Goal: Task Accomplishment & Management: Use online tool/utility

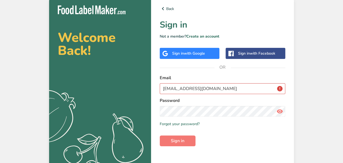
click at [281, 110] on icon at bounding box center [279, 112] width 6 height 10
click at [182, 136] on button "Sign in" at bounding box center [177, 141] width 36 height 11
click at [276, 87] on input "[EMAIL_ADDRESS][DOMAIN_NAME]" at bounding box center [221, 88] width 125 height 11
click at [273, 138] on form "Email [EMAIL_ADDRESS][DOMAIN_NAME] Password Remember me Forgot your password? S…" at bounding box center [221, 111] width 125 height 72
click at [180, 142] on span "Sign in" at bounding box center [178, 141] width 14 height 6
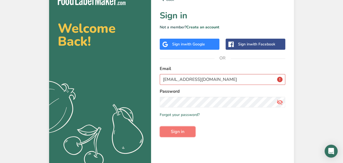
scroll to position [14, 0]
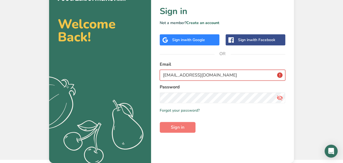
click at [281, 72] on input "[EMAIL_ADDRESS][DOMAIN_NAME]" at bounding box center [221, 75] width 125 height 11
click at [265, 127] on form "Email [EMAIL_ADDRESS][DOMAIN_NAME] Password Remember me Forgot your password? S…" at bounding box center [221, 97] width 125 height 72
drag, startPoint x: 174, startPoint y: 125, endPoint x: 177, endPoint y: 124, distance: 2.8
click at [174, 125] on span "Sign in" at bounding box center [178, 127] width 14 height 6
drag, startPoint x: 220, startPoint y: 73, endPoint x: 69, endPoint y: 73, distance: 151.4
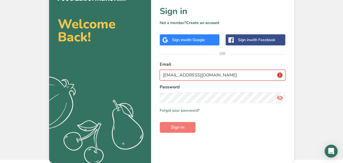
click at [69, 73] on section "Welcome Back! .a{fill:#f5f3ed;} Back Sign in Not a member? Create an account Si…" at bounding box center [171, 73] width 245 height 180
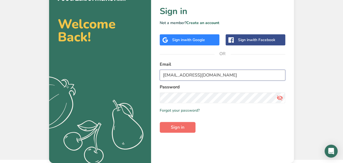
type input "[EMAIL_ADDRESS][DOMAIN_NAME]"
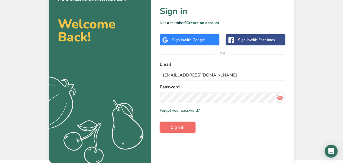
click at [177, 129] on span "Sign in" at bounding box center [178, 127] width 14 height 6
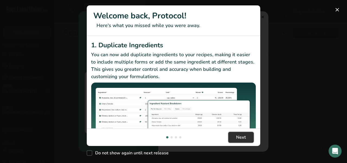
click at [246, 136] on button "Next" at bounding box center [240, 137] width 25 height 11
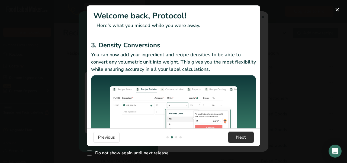
click at [243, 139] on span "Next" at bounding box center [241, 137] width 10 height 6
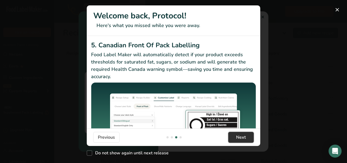
click at [243, 139] on span "Next" at bounding box center [241, 137] width 10 height 6
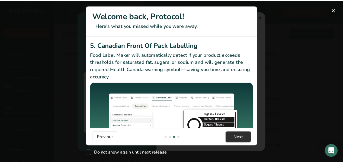
scroll to position [0, 520]
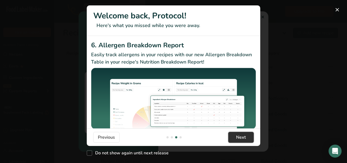
click at [243, 139] on span "Next" at bounding box center [241, 137] width 10 height 6
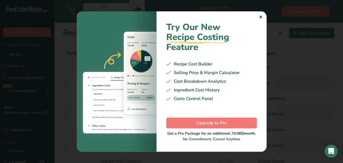
click at [331, 118] on div at bounding box center [171, 81] width 343 height 163
click at [259, 18] on div "✕" at bounding box center [261, 17] width 4 height 6
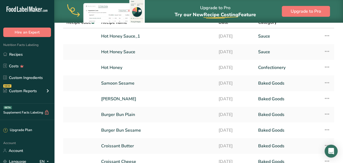
scroll to position [0, 0]
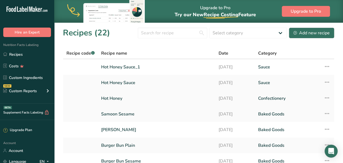
click at [325, 98] on icon at bounding box center [326, 98] width 6 height 10
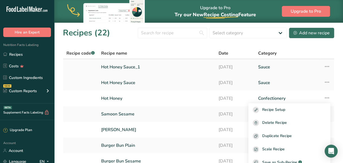
click at [330, 67] on td "Recipe Setup Delete Recipe Duplicate Recipe Scale Recipe Save as Sub-Recipe .a-…" at bounding box center [327, 67] width 14 height 16
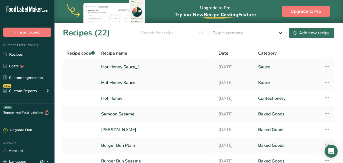
click at [325, 67] on icon at bounding box center [326, 67] width 6 height 10
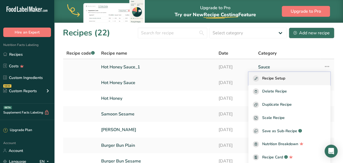
click at [283, 76] on span "Recipe Setup" at bounding box center [273, 79] width 23 height 6
select select "17"
select select "22"
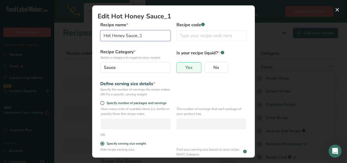
drag, startPoint x: 144, startPoint y: 35, endPoint x: 138, endPoint y: 35, distance: 6.5
click at [138, 35] on input "Hot Honey Sauce_1" at bounding box center [135, 35] width 70 height 11
drag, startPoint x: 164, startPoint y: 36, endPoint x: 136, endPoint y: 35, distance: 27.4
click at [136, 35] on input "Hot Honey Sauce. The Liners" at bounding box center [135, 35] width 70 height 11
type input "Hot Honey Sauce."
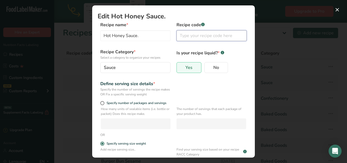
click at [185, 30] on input "Edit Recipe Modal" at bounding box center [211, 35] width 70 height 11
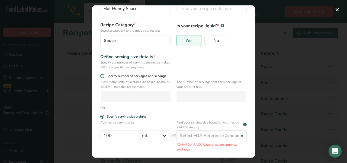
click at [103, 77] on span "Edit Recipe Modal" at bounding box center [102, 76] width 4 height 4
click at [103, 77] on input "Specify number of packages and servings" at bounding box center [102, 76] width 4 height 4
radio input "true"
radio input "false"
select select "0"
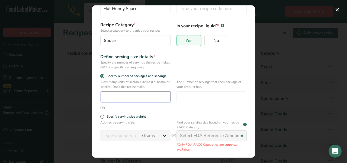
click at [122, 97] on input "Edit Recipe Modal" at bounding box center [136, 97] width 70 height 11
type input "1"
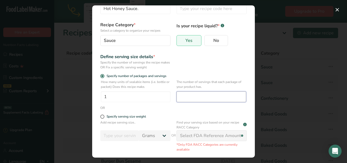
click at [199, 99] on input "Edit Recipe Modal" at bounding box center [211, 97] width 70 height 11
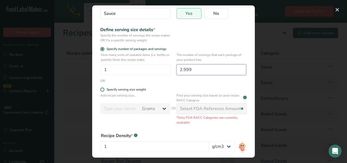
type input "2.999"
click at [100, 88] on span "Edit Recipe Modal" at bounding box center [102, 90] width 4 height 4
click at [100, 88] on input "Specify serving size weight" at bounding box center [102, 90] width 4 height 4
radio input "true"
radio input "false"
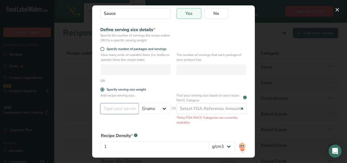
click at [117, 108] on input "Edit Recipe Modal" at bounding box center [119, 108] width 38 height 11
type input "250"
click at [144, 108] on select "Grams kg mg mcg lb oz l mL fl oz tbsp tsp cup qt gallon" at bounding box center [155, 108] width 32 height 11
select select "17"
click at [139, 103] on select "Grams kg mg mcg lb oz l mL fl oz tbsp tsp cup qt gallon" at bounding box center [155, 108] width 32 height 11
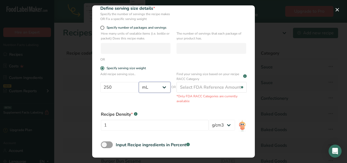
scroll to position [97, 0]
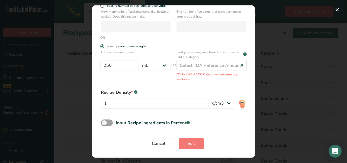
click at [217, 124] on div "Input Recipe ingredients in Percent .a-a{fill:#347362;}.b-a{fill:#fff;}" at bounding box center [173, 125] width 152 height 11
click at [105, 122] on span "Edit Recipe Modal" at bounding box center [107, 123] width 12 height 7
click at [104, 122] on input "Input Recipe ingredients in Percent .a-a{fill:#347362;}.b-a{fill:#fff;}" at bounding box center [103, 123] width 4 height 4
checkbox input "true"
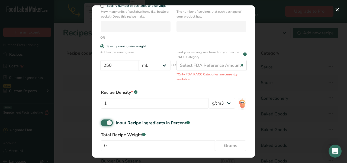
scroll to position [121, 0]
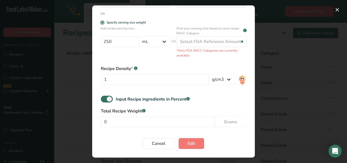
click at [39, 102] on div "Edit Recipe Modal" at bounding box center [173, 81] width 347 height 163
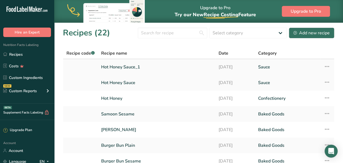
click at [326, 66] on icon at bounding box center [326, 67] width 6 height 10
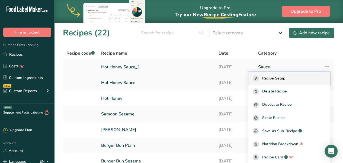
click at [296, 76] on div "Recipe Setup" at bounding box center [288, 79] width 73 height 6
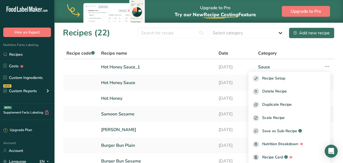
select select "17"
select select "22"
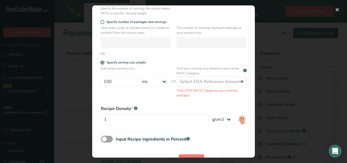
scroll to position [97, 0]
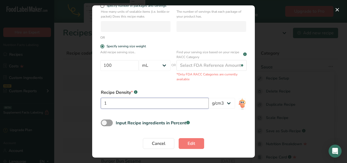
click at [115, 103] on input "1" at bounding box center [155, 103] width 108 height 11
click at [103, 123] on span "Edit Recipe Modal" at bounding box center [107, 123] width 12 height 7
click at [103, 123] on input "Input Recipe ingredients in Percent .a-a{fill:#347362;}.b-a{fill:#fff;}" at bounding box center [103, 123] width 4 height 4
checkbox input "true"
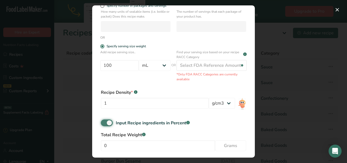
scroll to position [121, 0]
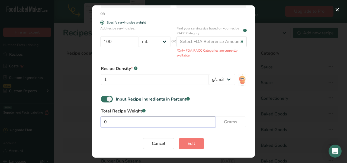
click at [117, 123] on input "0" at bounding box center [158, 122] width 114 height 11
type input "1030"
click at [131, 45] on input "100" at bounding box center [119, 41] width 38 height 11
drag, startPoint x: 120, startPoint y: 44, endPoint x: 94, endPoint y: 42, distance: 26.1
click at [94, 42] on section "Edit Hot Honey Sauce_1 Recipe name * Hot Honey Sauce_1 Recipe code .a-a{fill:#3…" at bounding box center [173, 81] width 162 height 152
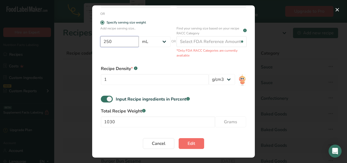
type input "250"
click at [190, 146] on span "Edit" at bounding box center [191, 144] width 8 height 6
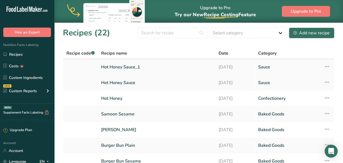
click at [325, 67] on icon at bounding box center [326, 67] width 6 height 10
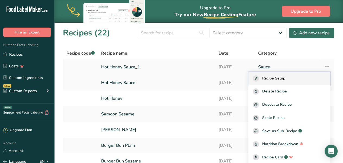
click at [285, 77] on span "Recipe Setup" at bounding box center [273, 79] width 23 height 6
select select "17"
select select "22"
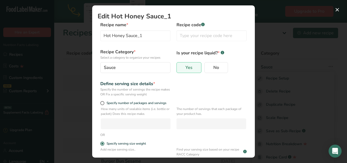
click at [277, 57] on div "Edit Recipe Modal" at bounding box center [173, 81] width 347 height 163
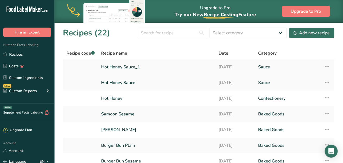
click at [324, 66] on icon at bounding box center [326, 67] width 6 height 10
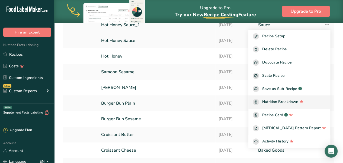
scroll to position [54, 0]
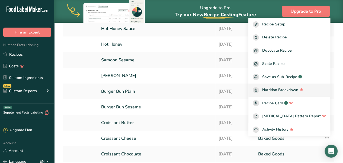
click at [283, 87] on span "Nutrition Breakdown" at bounding box center [280, 90] width 36 height 6
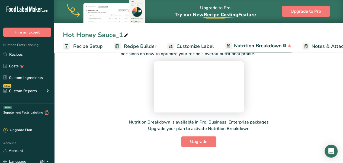
scroll to position [27, 0]
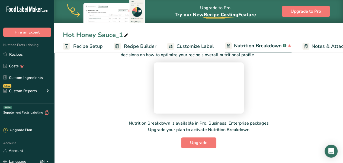
click at [158, 71] on video at bounding box center [198, 87] width 81 height 41
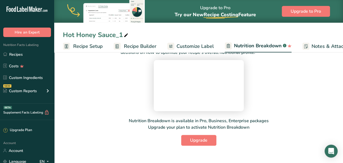
click at [194, 46] on span "Customize Label" at bounding box center [194, 46] width 37 height 7
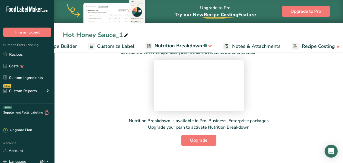
scroll to position [0, 85]
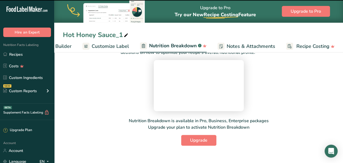
click at [106, 46] on span "Customize Label" at bounding box center [110, 46] width 37 height 7
click at [99, 44] on span "Customize Label" at bounding box center [110, 46] width 37 height 7
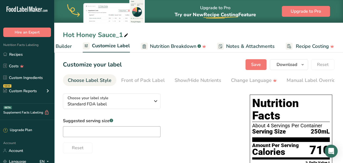
scroll to position [0, 74]
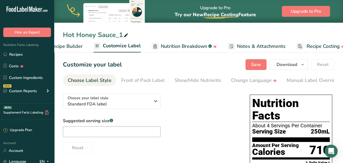
click at [68, 46] on span "Recipe Builder" at bounding box center [66, 46] width 32 height 7
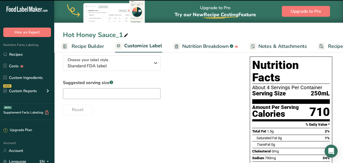
scroll to position [27, 0]
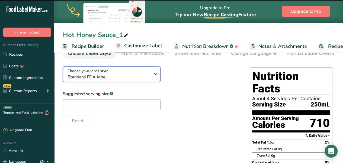
click at [139, 80] on span "Standard FDA label" at bounding box center [108, 77] width 83 height 6
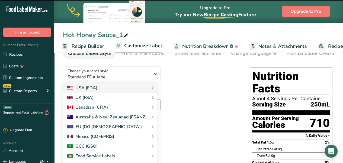
click at [184, 86] on div "Choose your label style Standard FDA label USA (FDA) Standard FDA label Tabular…" at bounding box center [151, 94] width 176 height 64
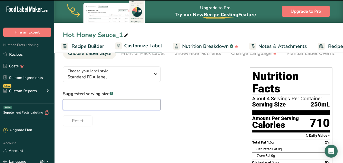
click at [119, 103] on input "text" at bounding box center [111, 104] width 97 height 11
type input "250"
click at [161, 125] on div "Reset" at bounding box center [151, 119] width 176 height 13
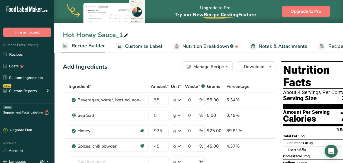
click at [224, 64] on span "button" at bounding box center [227, 67] width 6 height 6
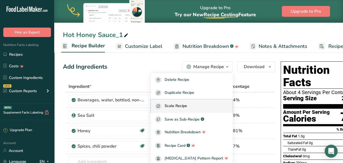
click at [187, 107] on span "Scale Recipe" at bounding box center [175, 106] width 22 height 6
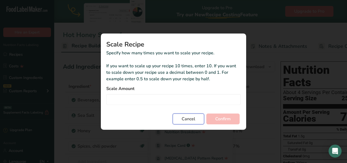
click at [195, 118] on button "Cancel" at bounding box center [187, 119] width 31 height 11
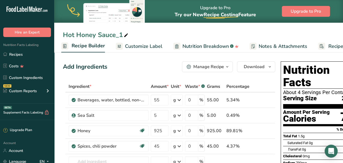
click at [126, 34] on icon at bounding box center [125, 36] width 5 height 8
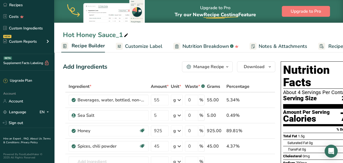
click at [219, 67] on div "Manage Recipe" at bounding box center [208, 67] width 31 height 6
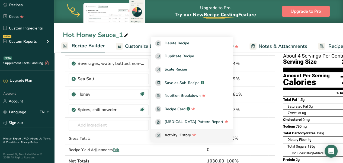
scroll to position [54, 0]
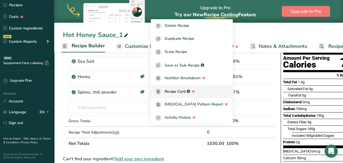
click at [185, 91] on span "Recipe Card" at bounding box center [174, 92] width 21 height 6
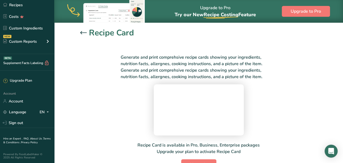
click at [84, 32] on icon at bounding box center [83, 32] width 6 height 3
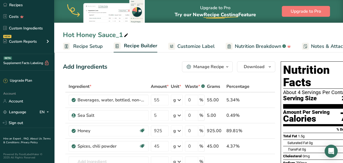
click at [83, 48] on span "Recipe Setup" at bounding box center [88, 46] width 30 height 7
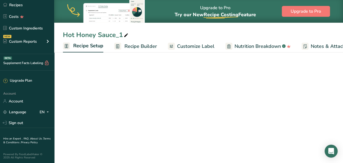
scroll to position [0, 2]
select select "17"
select select "22"
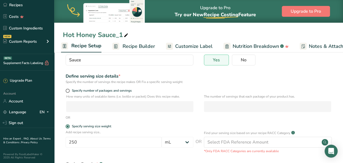
scroll to position [54, 0]
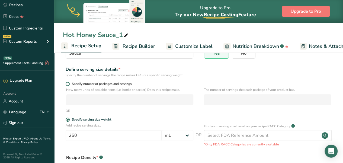
click at [69, 82] on label "Specify number of packages and servings" at bounding box center [130, 84] width 128 height 4
click at [69, 82] on input "Specify number of packages and servings" at bounding box center [68, 84] width 4 height 4
radio input "true"
radio input "false"
select select "0"
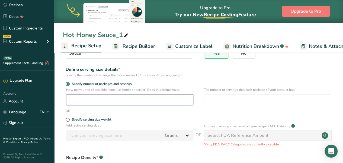
click at [94, 102] on input "number" at bounding box center [129, 100] width 127 height 11
type input "1"
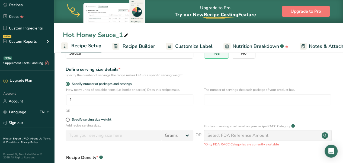
click at [219, 93] on div "The number of servings that each package of your product has." at bounding box center [267, 97] width 127 height 21
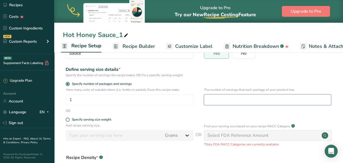
click at [218, 99] on input "number" at bounding box center [267, 100] width 127 height 11
type input "2"
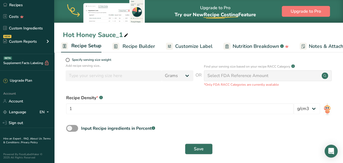
scroll to position [117, 0]
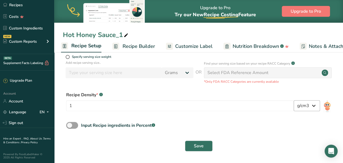
type input "3"
click at [304, 107] on select "lb/ft3 g/cm3" at bounding box center [306, 105] width 26 height 11
click at [293, 100] on select "lb/ft3 g/cm3" at bounding box center [306, 105] width 26 height 11
click at [260, 130] on div "Input Recipe ingredients in Percent .a-a{fill:#347362;}.b-a{fill:#fff;}" at bounding box center [198, 127] width 271 height 11
click at [314, 110] on select "lb/ft3 g/cm3" at bounding box center [306, 105] width 26 height 11
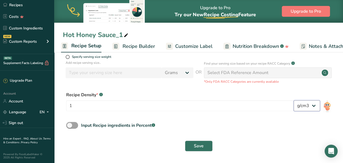
click at [293, 100] on select "lb/ft3 g/cm3" at bounding box center [306, 105] width 26 height 11
click at [316, 113] on div "1 lb/ft3 g/cm3" at bounding box center [198, 107] width 265 height 14
click at [313, 109] on select "lb/ft3 g/cm3" at bounding box center [306, 105] width 26 height 11
click at [303, 138] on div "Save" at bounding box center [198, 146] width 271 height 17
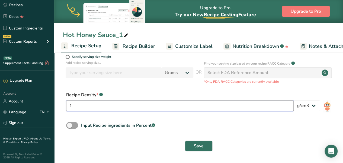
click at [259, 106] on input "1" at bounding box center [179, 105] width 227 height 11
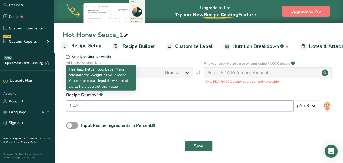
type input "1.42"
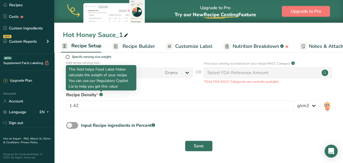
click at [102, 93] on rect at bounding box center [101, 95] width 4 height 4
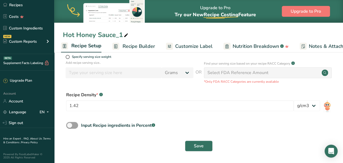
click at [102, 93] on rect at bounding box center [101, 95] width 4 height 4
click at [134, 149] on div "Save" at bounding box center [198, 146] width 265 height 11
click at [198, 143] on span "Save" at bounding box center [199, 146] width 10 height 6
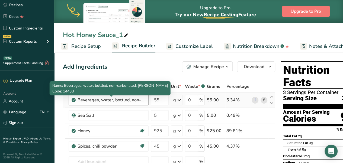
click at [133, 100] on div "Beverages, water, bottled, non-carbonated, [PERSON_NAME]" at bounding box center [111, 100] width 68 height 6
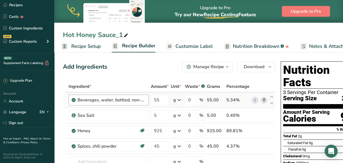
click at [133, 100] on div "Beverages, water, bottled, non-carbonated, [PERSON_NAME]" at bounding box center [111, 100] width 68 height 6
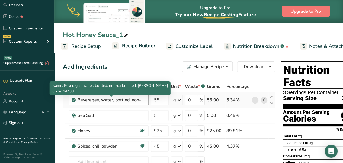
click at [133, 100] on div "Beverages, water, bottled, non-carbonated, [PERSON_NAME]" at bounding box center [111, 100] width 68 height 6
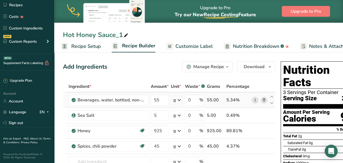
click at [253, 100] on link "i" at bounding box center [254, 100] width 7 height 7
click at [270, 103] on icon at bounding box center [271, 103] width 6 height 4
type input "5"
type input "55"
click at [270, 103] on icon at bounding box center [271, 103] width 6 height 4
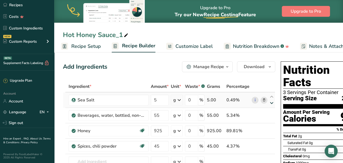
type input "55"
type input "5"
click at [272, 97] on icon at bounding box center [271, 97] width 6 height 4
click at [270, 97] on div "Ingredient * Amount * Unit * Waste * .a-a{fill:#347362;}.b-a{fill:#fff;} Grams …" at bounding box center [169, 142] width 212 height 123
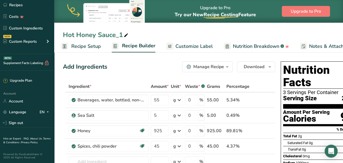
click at [208, 67] on div "Manage Recipe" at bounding box center [208, 67] width 31 height 6
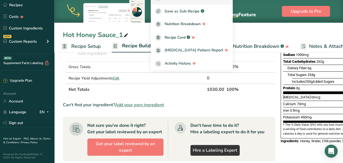
scroll to position [54, 0]
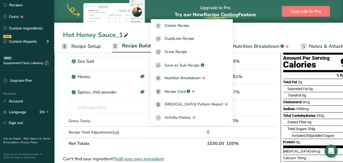
click at [50, 128] on div "Hire an Expert . FAQ . About Us . Terms & Conditions . Privacy Policy Powered B…" at bounding box center [27, 146] width 54 height 36
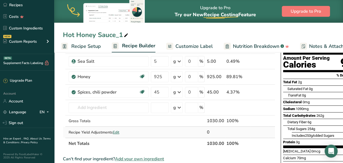
click at [116, 131] on span "Edit" at bounding box center [116, 132] width 6 height 5
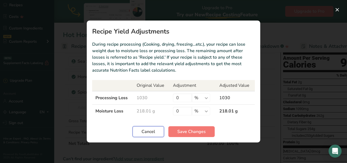
click at [142, 133] on span "Cancel" at bounding box center [148, 132] width 14 height 6
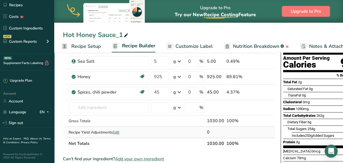
click at [117, 131] on span "Edit" at bounding box center [116, 132] width 6 height 5
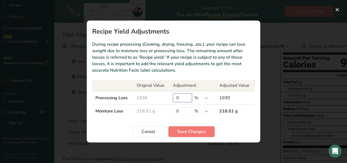
click at [178, 99] on input "0" at bounding box center [182, 98] width 19 height 9
type input "1"
type input "9"
type input "1.5"
click at [149, 129] on span "Cancel" at bounding box center [148, 132] width 14 height 6
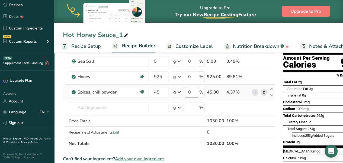
scroll to position [0, 0]
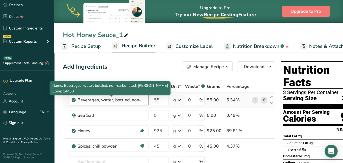
click at [131, 103] on div "Beverages, water, bottled, non-carbonated, [PERSON_NAME]" at bounding box center [111, 100] width 68 height 6
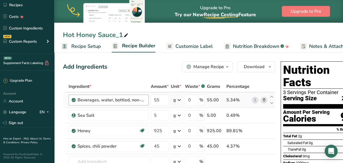
click at [135, 101] on div "Beverages, water, bottled, non-carbonated, [PERSON_NAME]" at bounding box center [111, 100] width 68 height 6
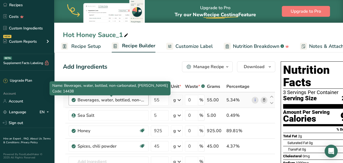
click at [135, 101] on div "Beverages, water, bottled, non-carbonated, [PERSON_NAME]" at bounding box center [111, 100] width 68 height 6
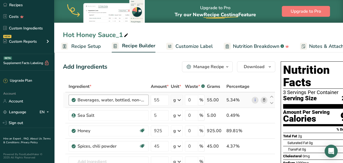
click at [135, 101] on div "Beverages, water, bottled, non-carbonated, [PERSON_NAME]" at bounding box center [111, 100] width 68 height 6
drag, startPoint x: 79, startPoint y: 100, endPoint x: 167, endPoint y: 102, distance: 88.3
click at [167, 102] on tr "Beverages, water, bottled, non-carbonated, [PERSON_NAME] 55 g Portions 1 fl oz …" at bounding box center [168, 100] width 211 height 15
click at [263, 99] on icon at bounding box center [264, 100] width 4 height 6
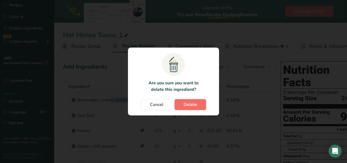
click at [180, 103] on button "Delete" at bounding box center [189, 104] width 31 height 11
type input "5"
type input "925"
type input "45"
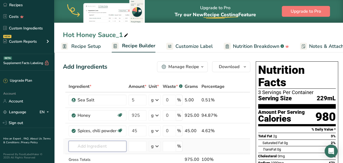
click at [79, 145] on input "text" at bounding box center [98, 146] width 58 height 11
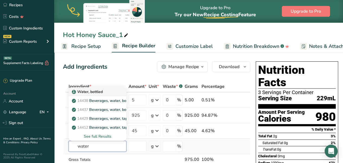
type input "water"
click at [104, 91] on div "Water, bottled" at bounding box center [93, 92] width 40 height 6
type input "Water, bottled"
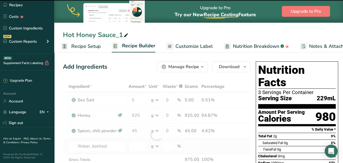
type input "0"
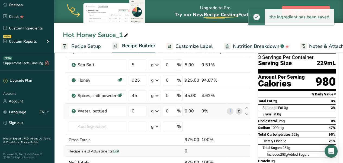
scroll to position [54, 0]
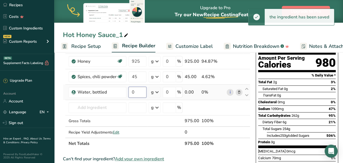
click at [137, 93] on input "0" at bounding box center [137, 92] width 18 height 11
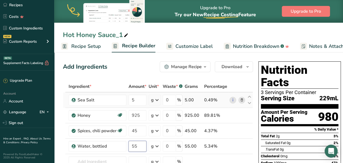
scroll to position [27, 0]
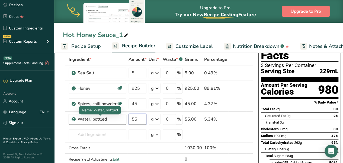
type input "55"
click at [103, 119] on div "Ingredient * Amount * Unit * Waste * .a-a{fill:#347362;}.b-a{fill:#fff;} Grams …" at bounding box center [158, 115] width 190 height 123
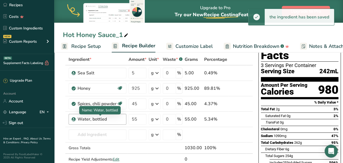
drag, startPoint x: 107, startPoint y: 119, endPoint x: 103, endPoint y: 119, distance: 3.8
click at [103, 119] on div "Water, bottled" at bounding box center [99, 119] width 45 height 6
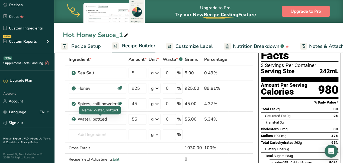
click at [108, 109] on span "Name: Water, bottled" at bounding box center [100, 110] width 36 height 5
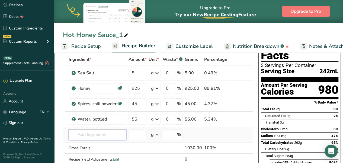
click at [95, 131] on input "text" at bounding box center [98, 134] width 58 height 11
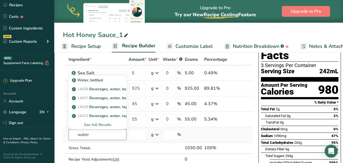
type input "water"
click at [102, 124] on div "See full Results" at bounding box center [97, 125] width 49 height 6
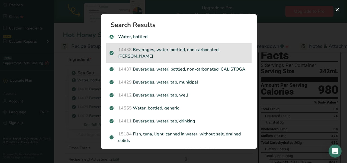
click at [193, 53] on p "14438 Beverages, water, bottled, non-carbonated, [PERSON_NAME]" at bounding box center [178, 53] width 139 height 13
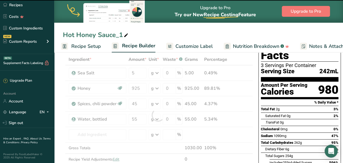
type input "0"
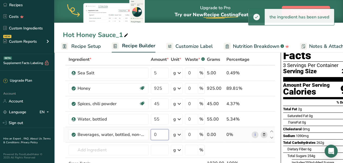
drag, startPoint x: 159, startPoint y: 133, endPoint x: 165, endPoint y: 136, distance: 6.3
click at [159, 133] on input "0" at bounding box center [160, 134] width 18 height 11
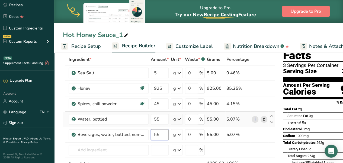
type input "55"
click at [262, 119] on div "Ingredient * Amount * Unit * Waste * .a-a{fill:#347362;}.b-a{fill:#fff;} Grams …" at bounding box center [169, 123] width 212 height 138
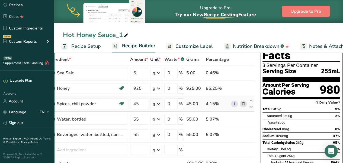
scroll to position [54, 0]
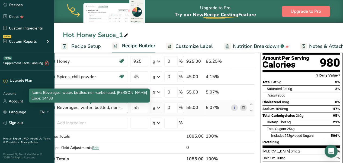
click at [90, 107] on div "Beverages, water, bottled, non-carbonated, [PERSON_NAME]" at bounding box center [91, 108] width 68 height 6
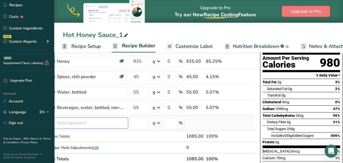
click at [89, 118] on input "text" at bounding box center [88, 123] width 80 height 11
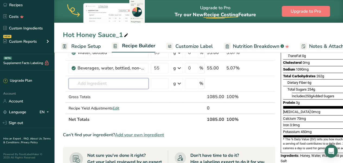
scroll to position [67, 0]
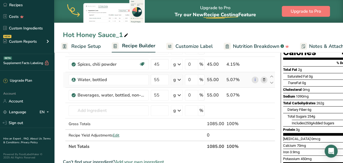
click at [262, 79] on icon at bounding box center [264, 80] width 4 height 6
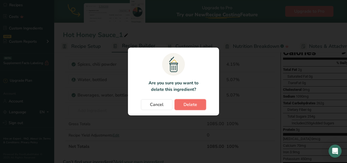
click at [189, 104] on span "Delete" at bounding box center [190, 105] width 14 height 6
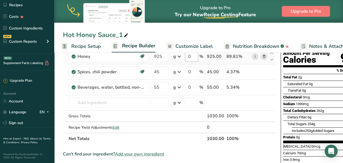
scroll to position [81, 0]
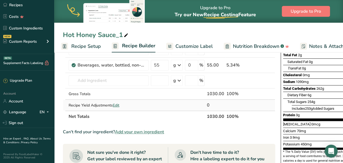
click at [120, 106] on div "Recipe Yield Adjustments Edit" at bounding box center [109, 106] width 80 height 6
click at [118, 105] on span "Edit" at bounding box center [116, 105] width 6 height 5
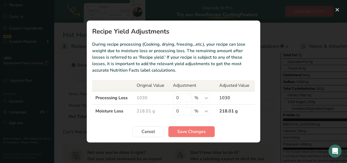
drag, startPoint x: 227, startPoint y: 97, endPoint x: 214, endPoint y: 97, distance: 13.0
click at [214, 97] on tr "Processing Loss 1030 0 % g kg mg mcg lb oz 1030" at bounding box center [173, 98] width 162 height 14
click at [235, 100] on td "1030" at bounding box center [235, 98] width 39 height 14
drag, startPoint x: 229, startPoint y: 98, endPoint x: 217, endPoint y: 97, distance: 12.5
click at [217, 97] on td "1030" at bounding box center [235, 98] width 39 height 14
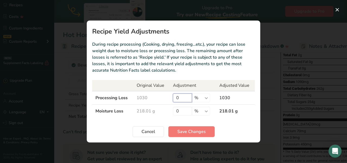
click at [180, 99] on input "0" at bounding box center [182, 98] width 19 height 9
type input "1"
type input "2"
click at [200, 127] on button "Save Changes" at bounding box center [191, 131] width 46 height 11
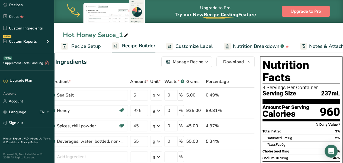
scroll to position [0, 0]
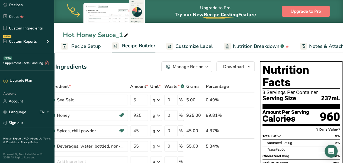
click at [88, 45] on span "Recipe Setup" at bounding box center [86, 46] width 30 height 7
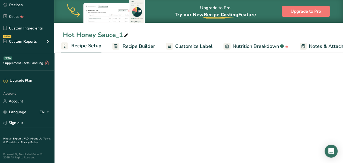
select select "22"
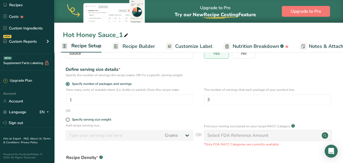
scroll to position [81, 0]
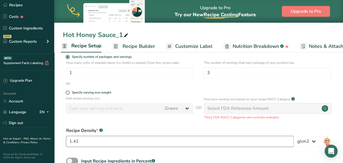
click at [81, 142] on input "1.42" at bounding box center [179, 141] width 227 height 11
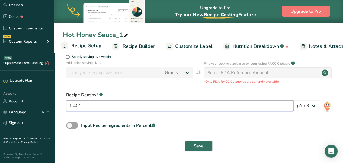
scroll to position [36, 0]
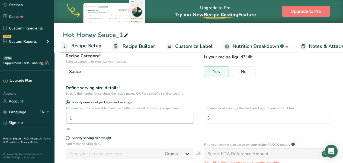
type input "1.401"
click at [161, 118] on input "1" at bounding box center [129, 118] width 127 height 11
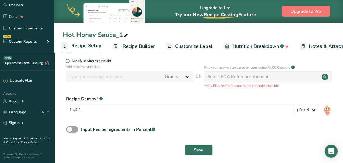
scroll to position [117, 0]
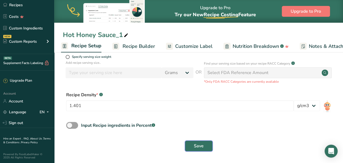
click at [205, 143] on button "Save" at bounding box center [199, 146] width 28 height 11
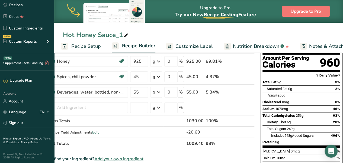
scroll to position [27, 0]
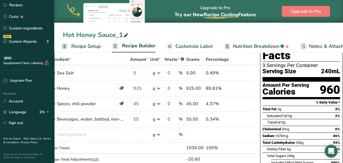
click at [88, 45] on span "Recipe Setup" at bounding box center [86, 46] width 30 height 7
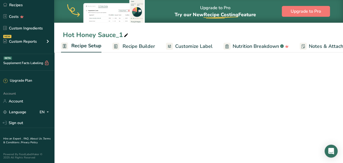
select select "22"
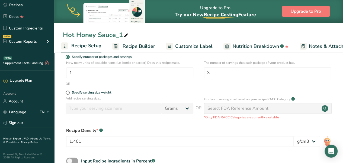
scroll to position [108, 0]
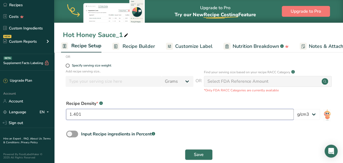
click at [137, 112] on input "1.401" at bounding box center [179, 114] width 227 height 11
type input "1.38"
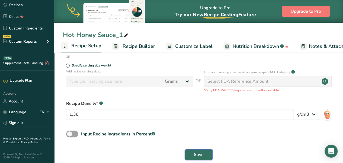
click at [194, 153] on span "Save" at bounding box center [199, 155] width 10 height 6
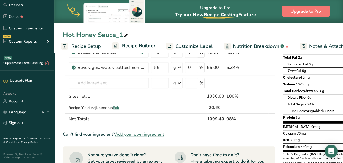
scroll to position [79, 0]
click at [77, 45] on span "Recipe Setup" at bounding box center [86, 46] width 30 height 7
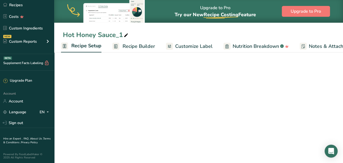
select select "22"
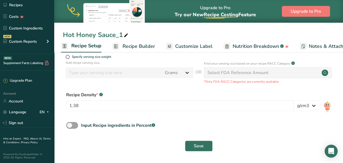
scroll to position [117, 0]
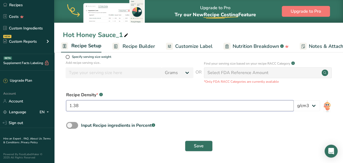
click at [93, 108] on input "1.38" at bounding box center [179, 105] width 227 height 11
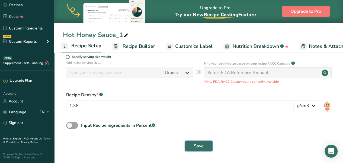
click at [196, 146] on span "Save" at bounding box center [199, 146] width 10 height 6
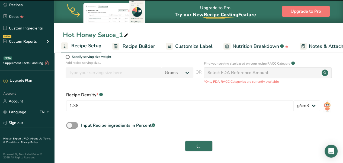
click at [134, 45] on span "Recipe Builder" at bounding box center [138, 46] width 32 height 7
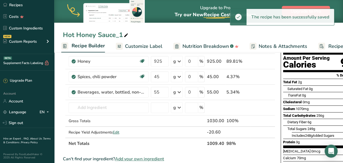
scroll to position [108, 0]
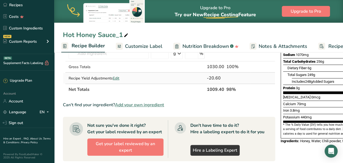
click at [118, 78] on span "Edit" at bounding box center [116, 78] width 6 height 5
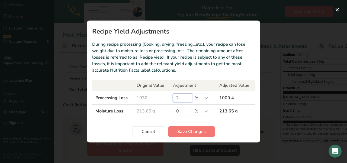
click at [181, 99] on input "2" at bounding box center [182, 98] width 19 height 9
type input "1.5"
click at [196, 129] on span "Save Changes" at bounding box center [191, 132] width 28 height 6
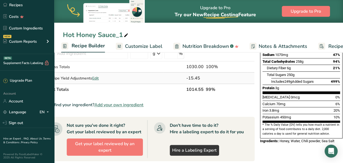
click at [98, 78] on span "Edit" at bounding box center [95, 78] width 6 height 5
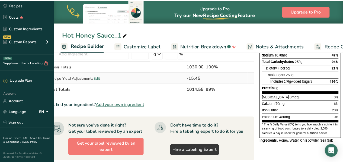
scroll to position [0, 17]
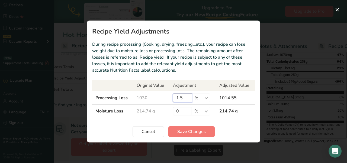
drag, startPoint x: 184, startPoint y: 100, endPoint x: 180, endPoint y: 100, distance: 4.6
click at [180, 100] on input "1.5" at bounding box center [182, 98] width 19 height 9
type input "1.1"
click at [183, 133] on span "Save Changes" at bounding box center [191, 132] width 28 height 6
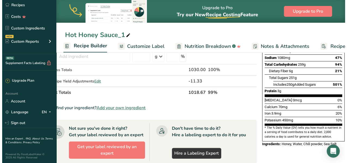
scroll to position [108, 0]
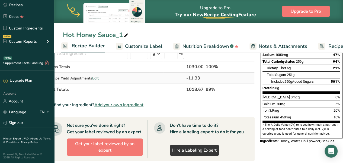
click at [97, 78] on span "Edit" at bounding box center [95, 78] width 6 height 5
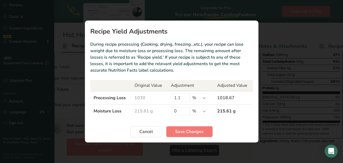
scroll to position [0, 17]
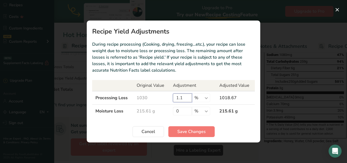
click at [185, 97] on input "1.1" at bounding box center [182, 98] width 19 height 9
type input "1"
click at [189, 129] on span "Save Changes" at bounding box center [191, 132] width 28 height 6
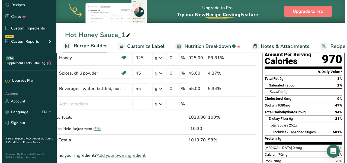
scroll to position [58, 0]
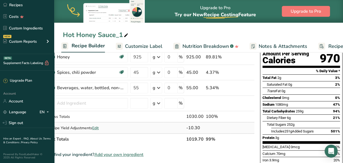
click at [97, 127] on span "Edit" at bounding box center [95, 128] width 6 height 5
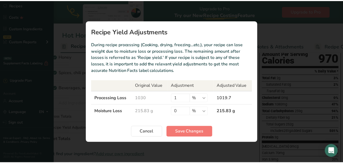
scroll to position [0, 17]
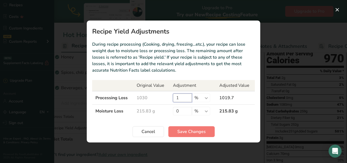
click at [185, 98] on input "1" at bounding box center [182, 98] width 19 height 9
type input "0"
click at [185, 130] on span "Save Changes" at bounding box center [191, 132] width 28 height 6
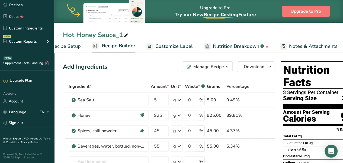
scroll to position [0, 0]
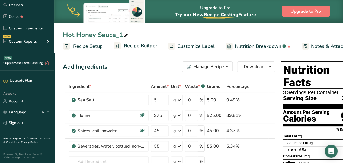
drag, startPoint x: 81, startPoint y: 44, endPoint x: 87, endPoint y: 45, distance: 6.0
click at [81, 44] on span "Recipe Setup" at bounding box center [88, 46] width 30 height 7
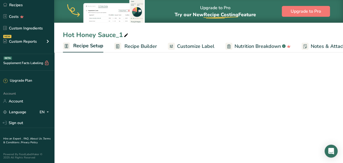
scroll to position [0, 2]
select select "22"
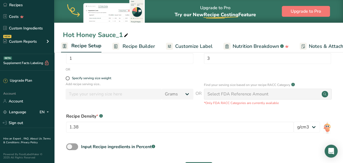
scroll to position [117, 0]
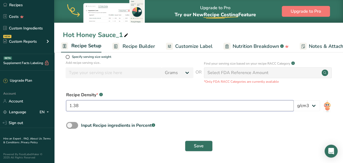
click at [242, 104] on input "1.38" at bounding box center [179, 105] width 227 height 11
type input "1.35"
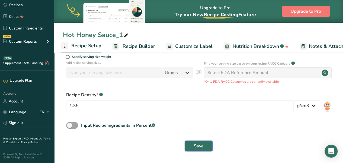
click at [209, 146] on button "Save" at bounding box center [199, 146] width 28 height 11
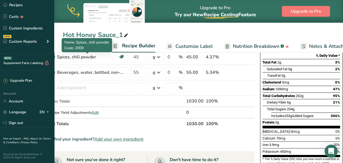
scroll to position [54, 0]
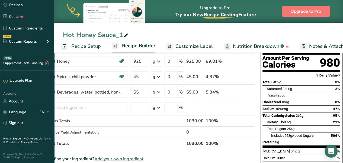
click at [79, 45] on span "Recipe Setup" at bounding box center [86, 46] width 30 height 7
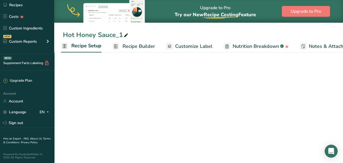
select select "22"
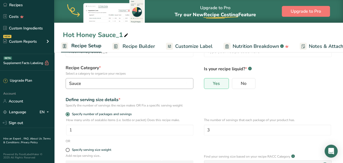
scroll to position [108, 0]
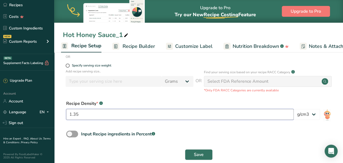
click at [87, 111] on input "1.35" at bounding box center [179, 114] width 227 height 11
type input "1.4"
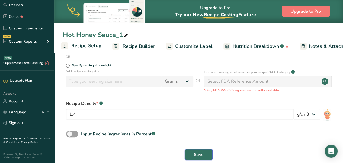
click at [203, 159] on button "Save" at bounding box center [199, 154] width 28 height 11
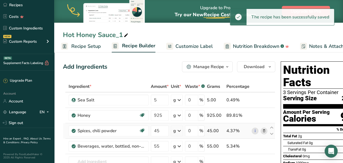
scroll to position [0, 21]
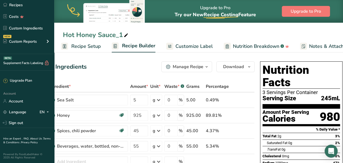
click at [89, 46] on span "Recipe Setup" at bounding box center [86, 46] width 30 height 7
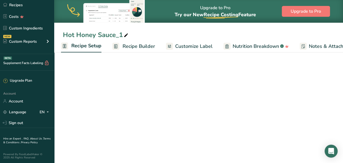
select select "22"
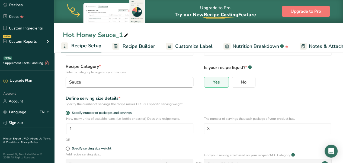
scroll to position [54, 0]
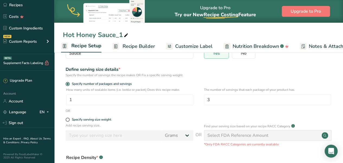
click at [66, 118] on form "Recipe name * Hot Honey Sauce_1 Recipe code .a-a{fill:#347362;}.b-a{fill:#fff;}…" at bounding box center [198, 112] width 271 height 210
click at [67, 119] on span at bounding box center [68, 120] width 4 height 4
click at [67, 119] on input "Specify serving size weight" at bounding box center [68, 120] width 4 height 4
radio input "true"
radio input "false"
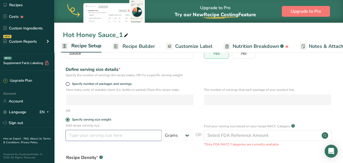
click at [88, 132] on input "number" at bounding box center [114, 135] width 96 height 11
type input "250"
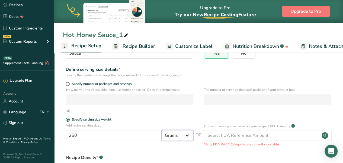
click at [176, 134] on select "Grams kg mg mcg lb oz l mL fl oz tbsp tsp cup qt gallon" at bounding box center [177, 135] width 32 height 11
select select "17"
click at [161, 130] on select "Grams kg mg mcg lb oz l mL fl oz tbsp tsp cup qt gallon" at bounding box center [177, 135] width 32 height 11
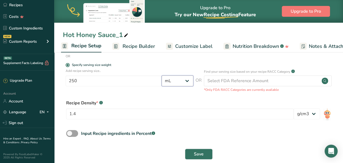
scroll to position [117, 0]
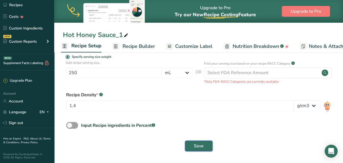
click at [200, 147] on span "Save" at bounding box center [199, 146] width 10 height 6
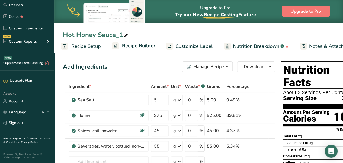
click at [81, 45] on span "Recipe Setup" at bounding box center [86, 46] width 30 height 7
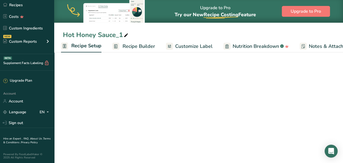
select select "17"
select select "22"
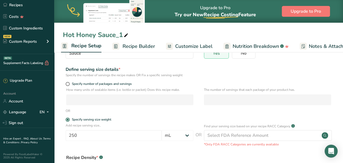
scroll to position [108, 0]
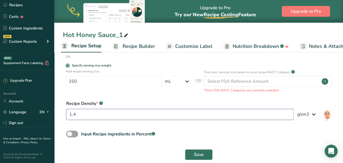
click at [87, 113] on input "1.4" at bounding box center [179, 114] width 227 height 11
type input "1.42"
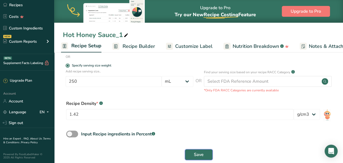
click at [192, 154] on button "Save" at bounding box center [199, 154] width 28 height 11
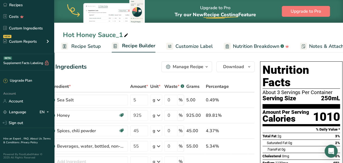
click at [203, 46] on span "Customize Label" at bounding box center [193, 46] width 37 height 7
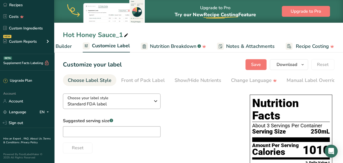
scroll to position [27, 0]
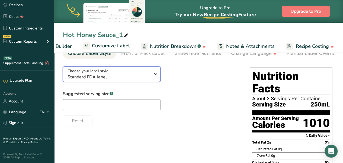
click at [146, 80] on span "Standard FDA label" at bounding box center [108, 77] width 83 height 6
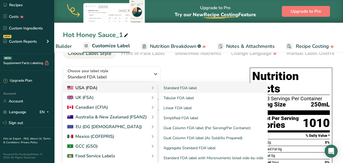
click at [94, 86] on div "USA (FDA)" at bounding box center [82, 88] width 30 height 6
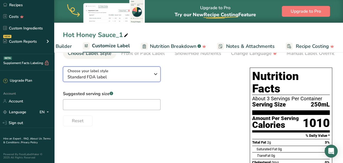
click at [133, 78] on span "Standard FDA label" at bounding box center [108, 77] width 83 height 6
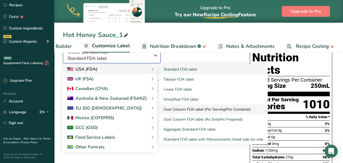
scroll to position [54, 0]
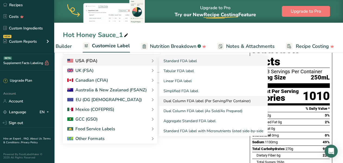
click at [217, 103] on link "Dual Column FDA label (Per Serving/Per Container)" at bounding box center [213, 101] width 108 height 10
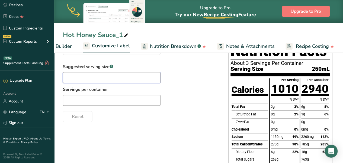
click at [131, 80] on input "text" at bounding box center [111, 77] width 97 height 11
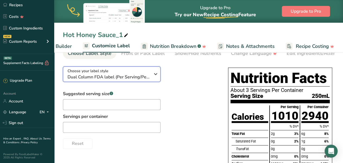
click at [143, 77] on span "Dual Column FDA label (Per Serving/Per Container)" at bounding box center [108, 77] width 83 height 6
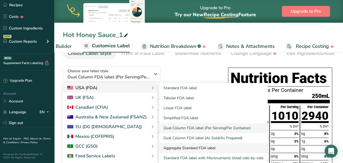
click at [201, 151] on link "Aggregate Standard FDA label" at bounding box center [213, 148] width 108 height 10
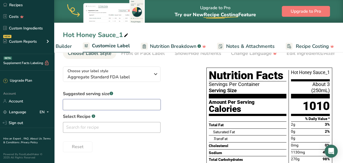
click at [135, 105] on input "text" at bounding box center [111, 104] width 97 height 11
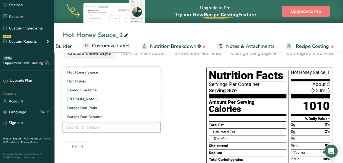
click at [95, 128] on input "text" at bounding box center [111, 127] width 97 height 11
click at [174, 112] on div "Suggested serving size .a-a{fill:#347362;}.b-a{fill:#fff;} Select Recipe .a-a{f…" at bounding box center [129, 122] width 132 height 62
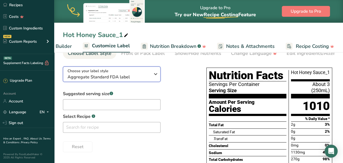
click at [154, 80] on div "Choose your label style Aggregate Standard FDA label" at bounding box center [110, 74] width 87 height 12
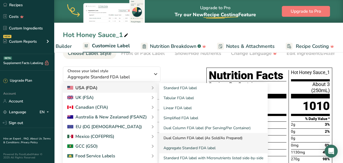
click at [179, 138] on link "Dual Column FDA label (As Sold/As Prepared)" at bounding box center [213, 138] width 108 height 10
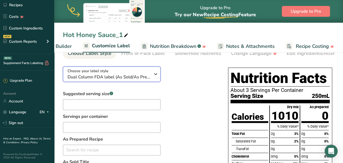
click at [156, 75] on icon "button" at bounding box center [155, 74] width 6 height 10
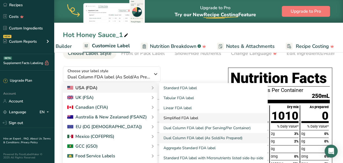
click at [196, 119] on link "Simplified FDA label" at bounding box center [213, 118] width 108 height 10
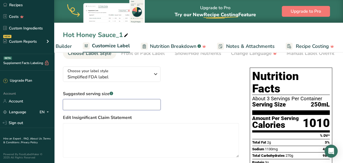
click at [145, 108] on input "text" at bounding box center [111, 104] width 97 height 11
drag, startPoint x: 196, startPoint y: 107, endPoint x: 81, endPoint y: 104, distance: 114.6
click at [81, 104] on div "Suggested serving size .a-a{fill:#347362;}.b-a{fill:#fff;} 100 Edit Insignifica…" at bounding box center [151, 132] width 176 height 83
click at [81, 104] on input "100" at bounding box center [111, 104] width 97 height 11
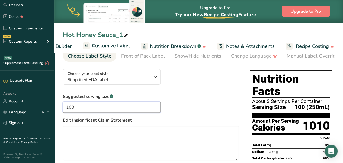
scroll to position [0, 0]
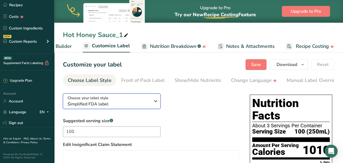
click at [146, 102] on div "Choose your label style Simplified FDA label" at bounding box center [108, 101] width 83 height 12
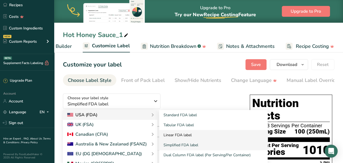
click at [185, 133] on link "Linear FDA label" at bounding box center [213, 135] width 108 height 10
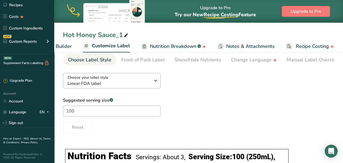
scroll to position [20, 0]
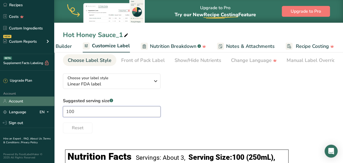
drag, startPoint x: 83, startPoint y: 108, endPoint x: 49, endPoint y: 106, distance: 34.2
click at [49, 106] on div ".a-20{fill:#fff;} Hire an Expert Nutrition Facts Labeling Recipes Costs Custom …" at bounding box center [171, 98] width 343 height 236
type input "250"
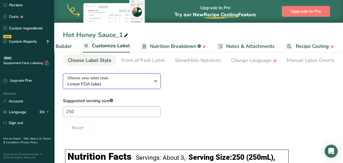
click at [152, 82] on div "Choose your label style Linear FDA label" at bounding box center [110, 81] width 87 height 12
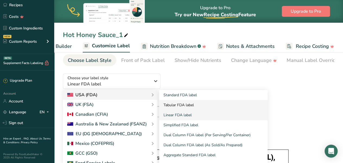
click at [178, 106] on link "Tabular FDA label" at bounding box center [213, 105] width 108 height 10
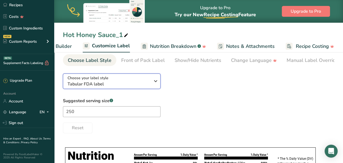
click at [156, 83] on icon "button" at bounding box center [155, 81] width 6 height 10
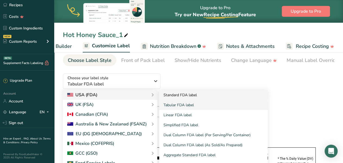
click at [170, 96] on link "Standard FDA label" at bounding box center [213, 95] width 108 height 10
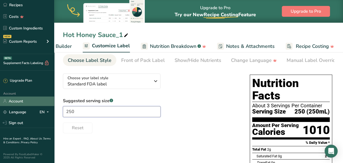
drag, startPoint x: 81, startPoint y: 112, endPoint x: 40, endPoint y: 105, distance: 41.9
click at [40, 105] on div ".a-20{fill:#fff;} Hire an Expert Nutrition Facts Labeling Recipes Costs Custom …" at bounding box center [171, 130] width 343 height 300
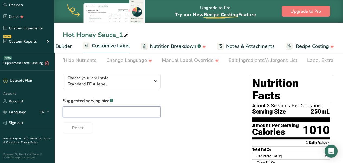
scroll to position [0, 127]
drag, startPoint x: 299, startPoint y: 67, endPoint x: 314, endPoint y: 67, distance: 14.6
click at [314, 67] on section "Customize your label Save Download Choose what to show on your downloaded label…" at bounding box center [198, 155] width 288 height 249
drag, startPoint x: 315, startPoint y: 66, endPoint x: 328, endPoint y: 67, distance: 12.8
click at [328, 66] on nav "Choose Label Style Front of Pack Label Show/Hide Nutrients Change Language Manu…" at bounding box center [198, 60] width 271 height 12
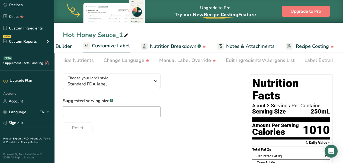
scroll to position [0, 135]
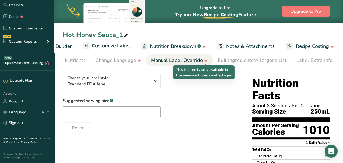
click at [186, 59] on div "Manual Label Override" at bounding box center [179, 60] width 57 height 7
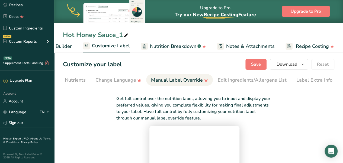
scroll to position [0, 0]
click at [308, 82] on div "Label Extra Info" at bounding box center [314, 80] width 36 height 7
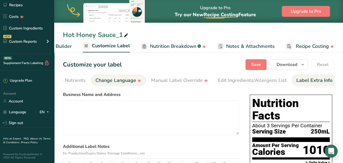
click at [119, 81] on div "Change Language" at bounding box center [118, 80] width 46 height 7
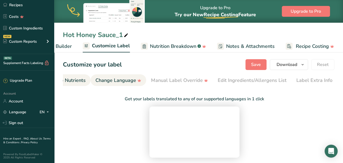
click at [82, 79] on div "Show/Hide Nutrients" at bounding box center [62, 80] width 47 height 7
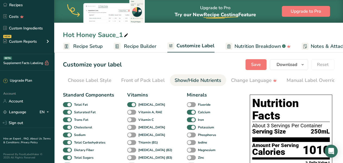
click at [259, 45] on span "Nutrition Breakdown" at bounding box center [257, 46] width 46 height 7
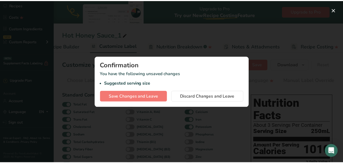
scroll to position [0, 80]
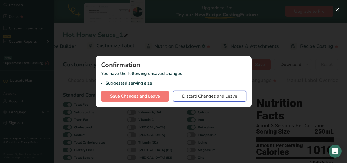
click at [229, 96] on span "Discard Changes and Leave" at bounding box center [209, 96] width 55 height 6
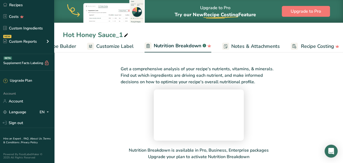
click at [112, 48] on span "Customize Label" at bounding box center [114, 46] width 37 height 7
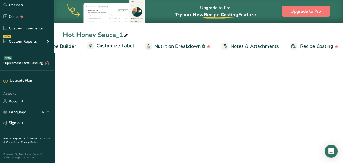
scroll to position [0, 84]
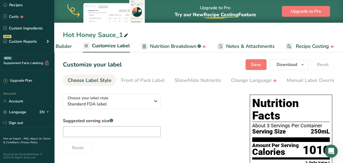
click at [175, 48] on span "Nutrition Breakdown" at bounding box center [173, 46] width 46 height 7
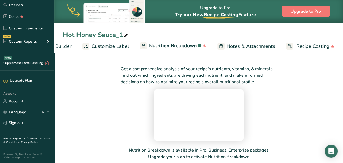
click at [106, 45] on span "Customize Label" at bounding box center [110, 46] width 37 height 7
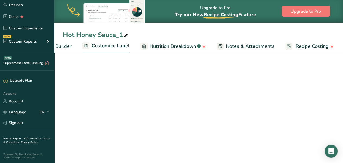
scroll to position [0, 84]
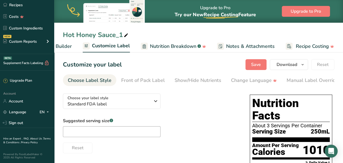
click at [66, 46] on span "Recipe Builder" at bounding box center [55, 46] width 32 height 7
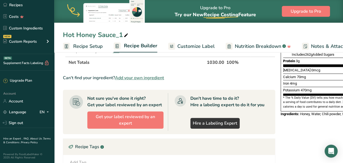
scroll to position [190, 0]
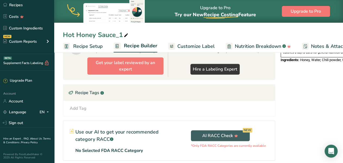
click at [70, 92] on icon at bounding box center [70, 93] width 5 height 8
click at [93, 108] on div "Add Tag Standard Tags Custom Tags Source of Antioxidants [MEDICAL_DATA] Effect …" at bounding box center [168, 108] width 203 height 6
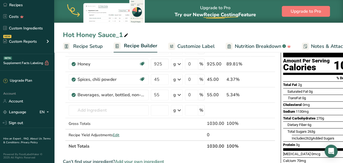
scroll to position [0, 0]
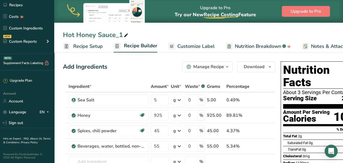
click at [196, 47] on span "Customize Label" at bounding box center [195, 46] width 37 height 7
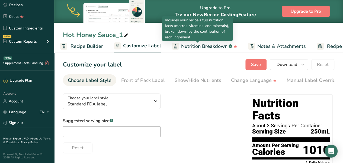
scroll to position [0, 84]
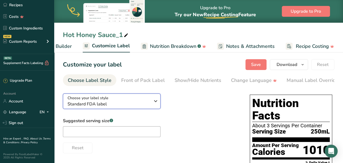
click at [123, 103] on span "Standard FDA label" at bounding box center [108, 104] width 83 height 6
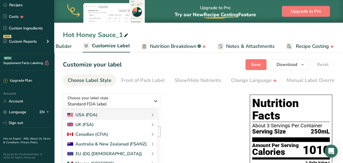
click at [183, 107] on div "Choose your label style Standard FDA label USA (FDA) Standard FDA label Tabular…" at bounding box center [151, 121] width 176 height 64
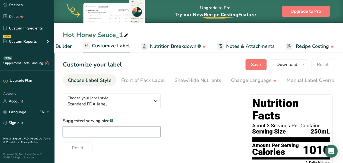
click at [102, 134] on input "text" at bounding box center [111, 131] width 97 height 11
type input "100"
click at [215, 124] on div "Suggested serving size .a-a{fill:#347362;}.b-a{fill:#fff;} 100 Reset" at bounding box center [151, 136] width 176 height 36
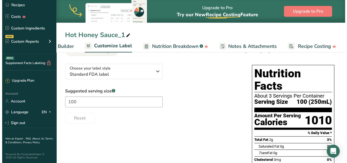
scroll to position [18, 0]
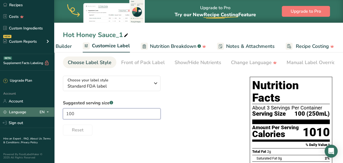
drag, startPoint x: 81, startPoint y: 116, endPoint x: 32, endPoint y: 111, distance: 48.7
click at [32, 111] on div ".a-20{fill:#fff;} Hire an Expert Nutrition Facts Labeling Recipes Costs Custom …" at bounding box center [171, 132] width 343 height 300
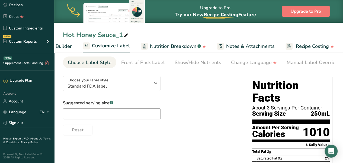
click at [58, 47] on span "Recipe Builder" at bounding box center [55, 46] width 32 height 7
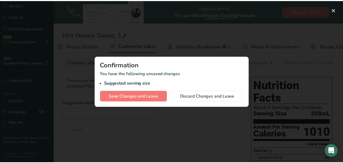
scroll to position [0, 52]
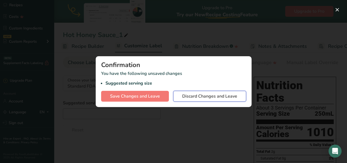
click at [210, 98] on span "Discard Changes and Leave" at bounding box center [209, 96] width 55 height 6
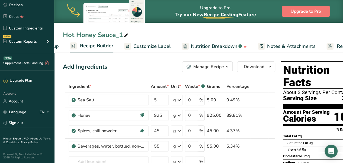
scroll to position [0, 41]
click at [59, 49] on span "Recipe Setup" at bounding box center [47, 46] width 30 height 7
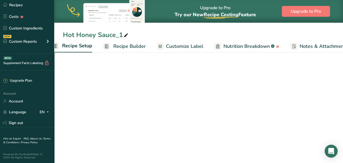
select select "17"
select select "22"
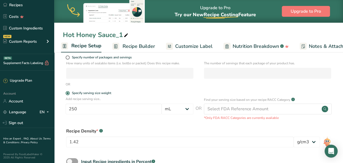
scroll to position [81, 0]
click at [69, 57] on span at bounding box center [68, 57] width 4 height 4
click at [69, 57] on input "Specify number of packages and servings" at bounding box center [68, 57] width 4 height 4
radio input "true"
radio input "false"
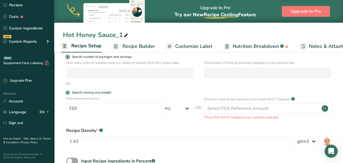
select select "0"
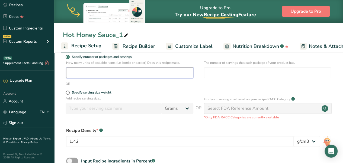
click at [77, 68] on input "number" at bounding box center [129, 72] width 127 height 11
type input "1"
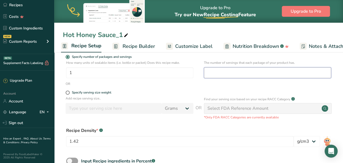
click at [216, 75] on input "number" at bounding box center [267, 72] width 127 height 11
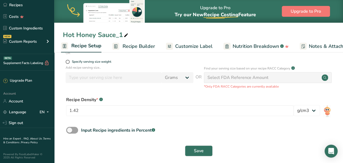
scroll to position [117, 0]
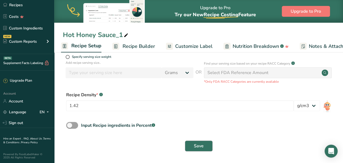
type input "7.499"
click at [203, 148] on button "Save" at bounding box center [199, 146] width 28 height 11
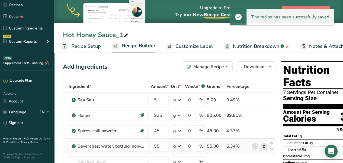
scroll to position [0, 21]
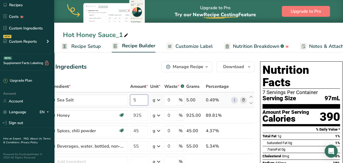
click at [140, 100] on input "5" at bounding box center [139, 100] width 18 height 11
click at [74, 47] on span "Recipe Setup" at bounding box center [86, 46] width 30 height 7
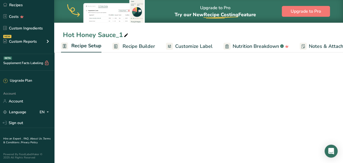
select select "22"
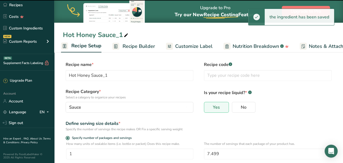
scroll to position [27, 0]
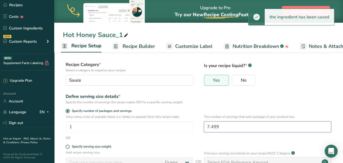
drag, startPoint x: 217, startPoint y: 126, endPoint x: 211, endPoint y: 125, distance: 6.0
click at [211, 125] on input "7.499" at bounding box center [267, 127] width 127 height 11
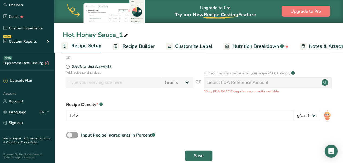
scroll to position [108, 0]
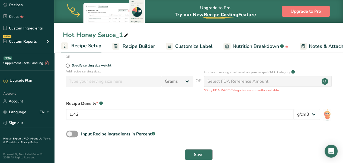
type input "7.25"
click at [204, 153] on button "Save" at bounding box center [199, 154] width 28 height 11
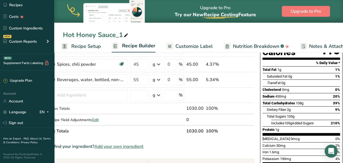
scroll to position [81, 0]
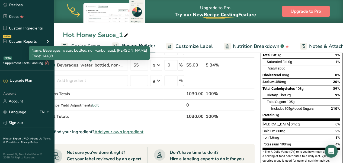
click at [94, 45] on span "Recipe Setup" at bounding box center [86, 46] width 30 height 7
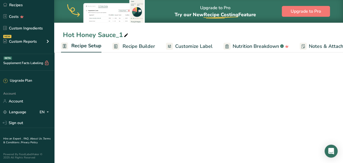
select select "22"
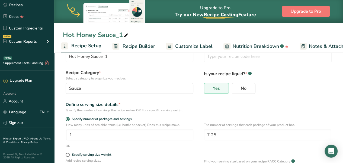
scroll to position [27, 0]
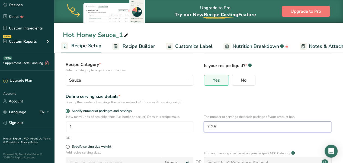
click at [219, 128] on input "7.25" at bounding box center [267, 127] width 127 height 11
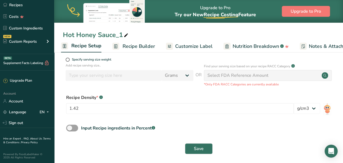
scroll to position [117, 0]
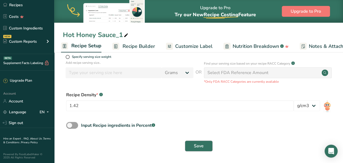
type input "7.3"
click at [193, 144] on button "Save" at bounding box center [199, 146] width 28 height 11
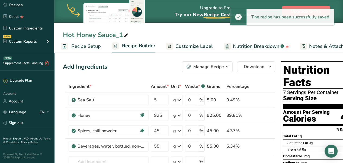
scroll to position [0, 21]
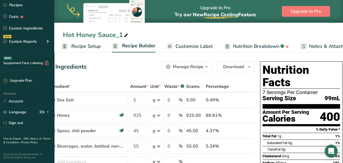
click at [82, 45] on span "Recipe Setup" at bounding box center [86, 46] width 30 height 7
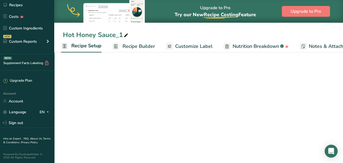
select select "22"
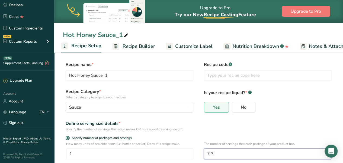
click at [212, 154] on input "7.3" at bounding box center [267, 154] width 127 height 11
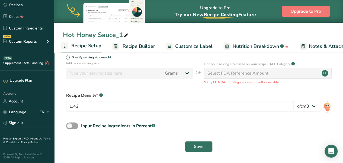
scroll to position [117, 0]
type input "7.28"
drag, startPoint x: 194, startPoint y: 140, endPoint x: 195, endPoint y: 145, distance: 4.9
click at [194, 140] on div "Save" at bounding box center [198, 146] width 271 height 17
click at [195, 145] on span "Save" at bounding box center [199, 146] width 10 height 6
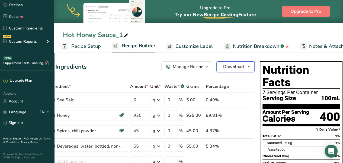
click at [235, 66] on span "Download" at bounding box center [233, 67] width 21 height 6
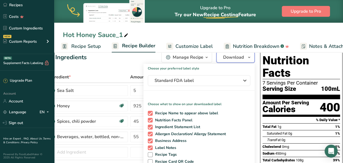
scroll to position [9, 0]
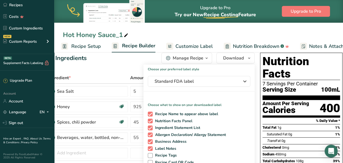
click at [170, 27] on div "Hot Honey Sauce_1 Recipe Setup Recipe Builder Customize Label Nutrition Breakdo…" at bounding box center [198, 26] width 288 height 53
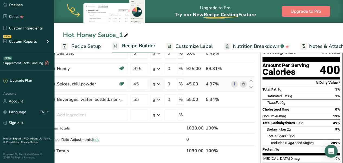
scroll to position [63, 0]
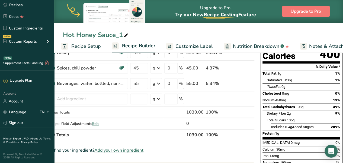
click at [80, 44] on span "Recipe Setup" at bounding box center [86, 46] width 30 height 7
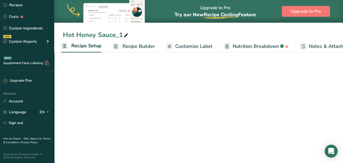
select select "22"
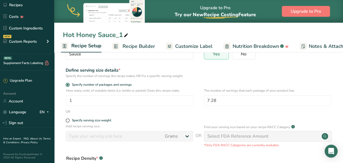
scroll to position [54, 0]
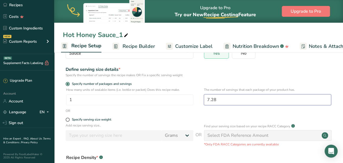
click at [211, 99] on input "7.28" at bounding box center [267, 100] width 127 height 11
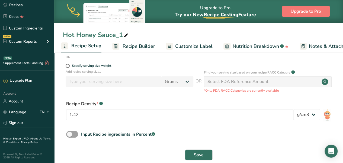
scroll to position [117, 0]
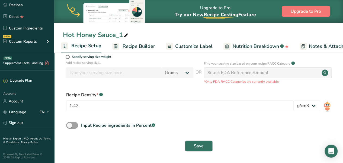
type input "7.4"
click at [196, 144] on span "Save" at bounding box center [199, 146] width 10 height 6
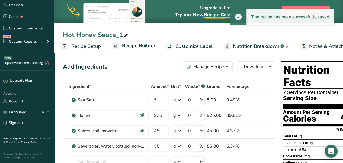
scroll to position [0, 21]
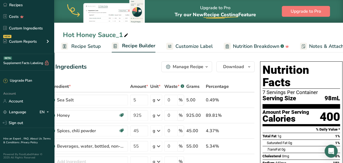
click at [86, 48] on span "Recipe Setup" at bounding box center [86, 46] width 30 height 7
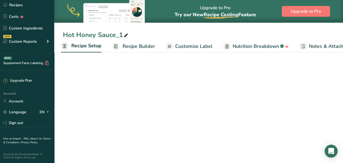
select select "22"
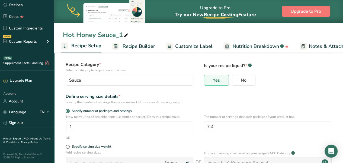
scroll to position [81, 0]
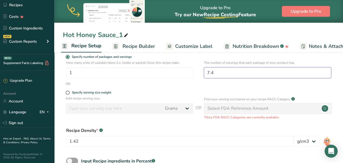
click at [216, 74] on input "7.4" at bounding box center [267, 72] width 127 height 11
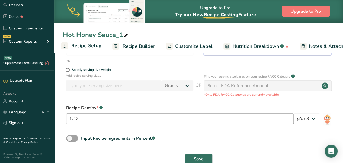
scroll to position [108, 0]
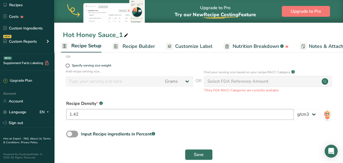
type input "7.5"
click at [87, 116] on input "1.42" at bounding box center [179, 114] width 227 height 11
type input "1.4"
click at [198, 152] on span "Save" at bounding box center [199, 155] width 10 height 6
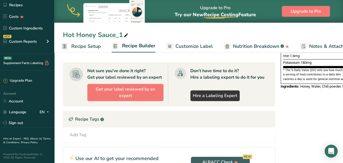
scroll to position [190, 0]
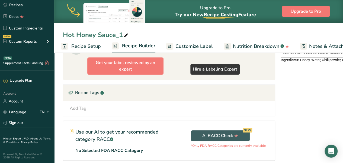
click at [74, 43] on span "Recipe Setup" at bounding box center [86, 46] width 30 height 7
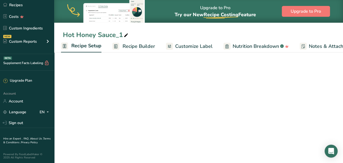
select select "22"
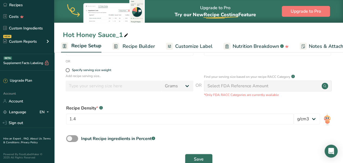
scroll to position [108, 0]
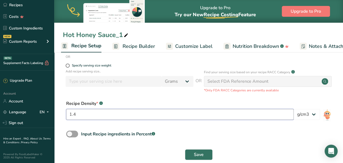
click at [92, 114] on input "1.4" at bounding box center [179, 114] width 227 height 11
type input "1.43"
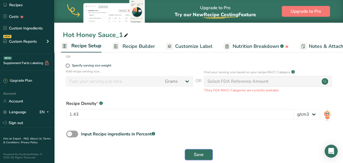
click at [197, 153] on span "Save" at bounding box center [199, 155] width 10 height 6
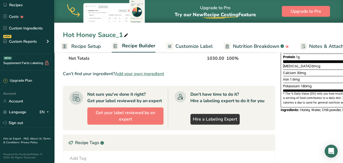
scroll to position [108, 0]
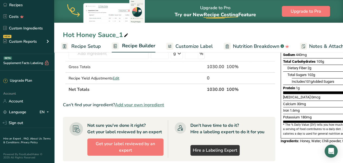
click at [85, 45] on span "Recipe Setup" at bounding box center [86, 46] width 30 height 7
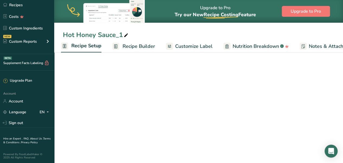
select select "22"
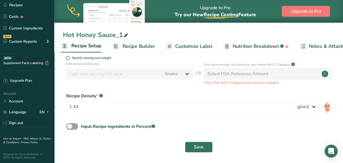
scroll to position [117, 0]
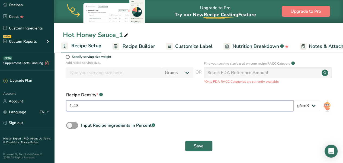
click at [103, 107] on input "1.43" at bounding box center [179, 105] width 227 height 11
type input "1.41"
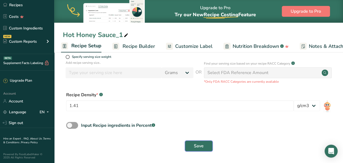
click at [192, 145] on button "Save" at bounding box center [199, 146] width 28 height 11
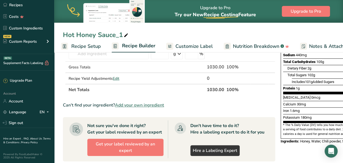
scroll to position [108, 0]
click at [92, 43] on span "Recipe Setup" at bounding box center [86, 46] width 30 height 7
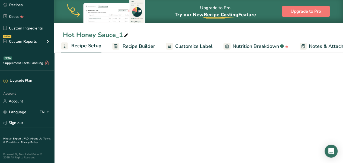
select select "22"
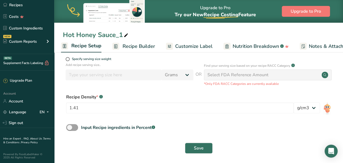
scroll to position [117, 0]
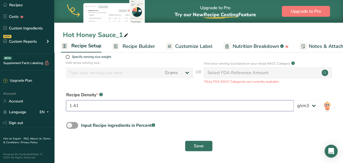
click at [90, 102] on input "1.41" at bounding box center [179, 105] width 227 height 11
type input "1.4"
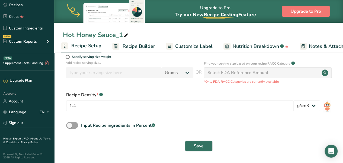
click at [203, 139] on div "Save" at bounding box center [198, 146] width 271 height 17
click at [202, 146] on span "Save" at bounding box center [199, 146] width 10 height 6
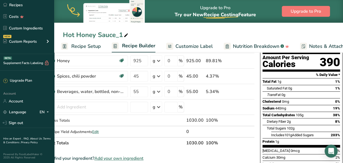
scroll to position [81, 0]
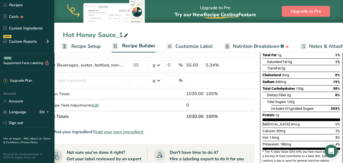
click at [80, 45] on span "Recipe Setup" at bounding box center [86, 46] width 30 height 7
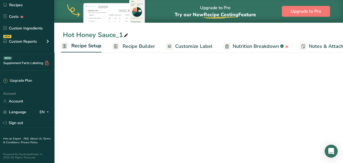
select select "22"
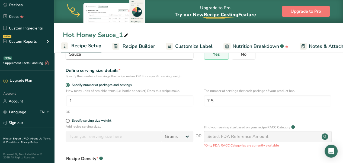
scroll to position [81, 0]
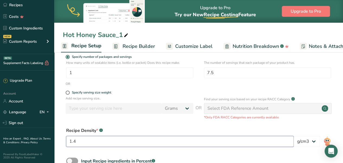
click at [86, 143] on input "1.4" at bounding box center [179, 141] width 227 height 11
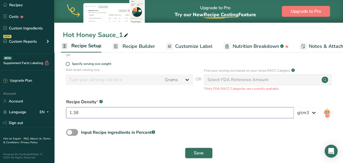
scroll to position [117, 0]
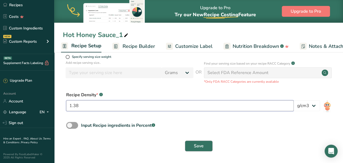
type input "1.38"
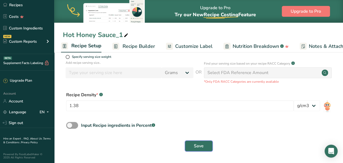
click at [200, 146] on span "Save" at bounding box center [199, 146] width 10 height 6
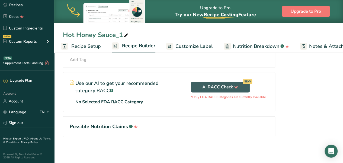
scroll to position [79, 0]
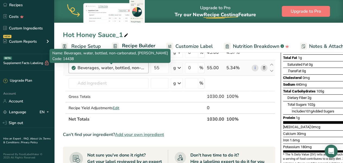
click at [95, 50] on div "Name: Beverages, water, bottled, non-carbonated, [PERSON_NAME] Code: 14438" at bounding box center [110, 56] width 121 height 14
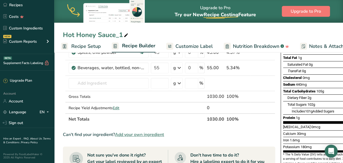
click at [85, 43] on span "Recipe Setup" at bounding box center [86, 46] width 30 height 7
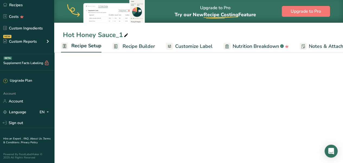
select select "22"
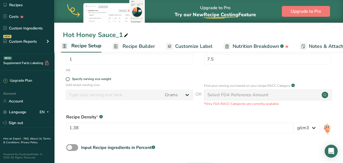
scroll to position [117, 0]
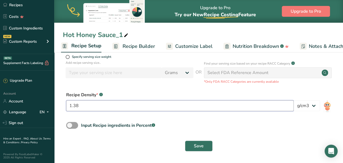
click at [104, 106] on input "1.38" at bounding box center [179, 105] width 227 height 11
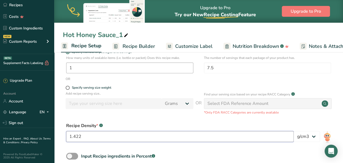
scroll to position [63, 0]
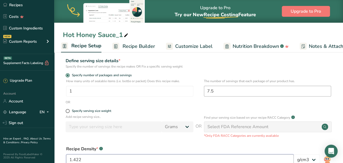
type input "1.422"
click at [224, 91] on input "7.5" at bounding box center [267, 91] width 127 height 11
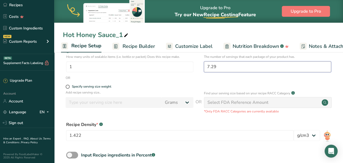
scroll to position [117, 0]
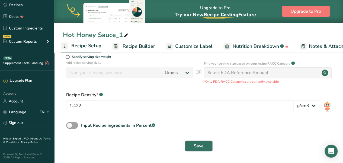
type input "7.29"
click at [198, 143] on span "Save" at bounding box center [199, 146] width 10 height 6
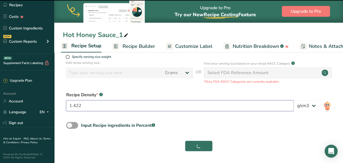
click at [132, 106] on input "1.422" at bounding box center [179, 105] width 227 height 11
type input "1.422"
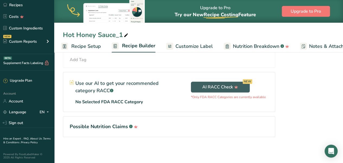
scroll to position [106, 0]
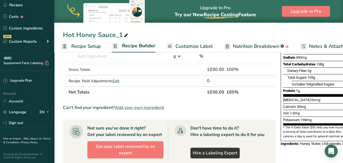
click at [90, 47] on span "Recipe Setup" at bounding box center [86, 46] width 30 height 7
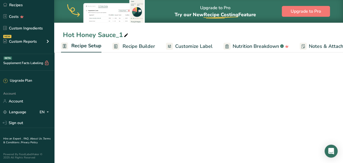
select select "22"
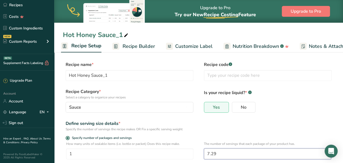
click at [217, 152] on input "7.29" at bounding box center [267, 154] width 127 height 11
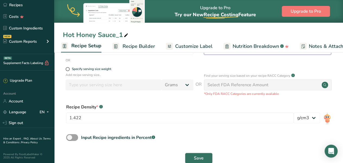
scroll to position [108, 0]
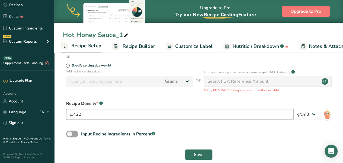
type input "7.28"
click at [108, 115] on input "1.422" at bounding box center [179, 114] width 227 height 11
type input "1.42"
click at [200, 158] on span "Save" at bounding box center [199, 155] width 10 height 6
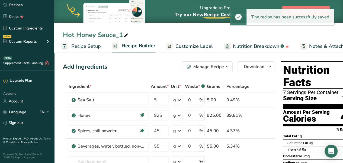
scroll to position [0, 21]
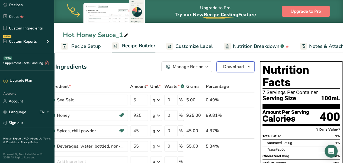
click at [232, 70] on span "Download" at bounding box center [233, 67] width 21 height 6
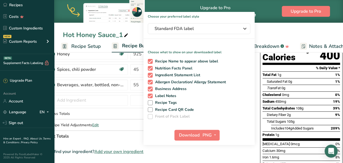
scroll to position [54, 0]
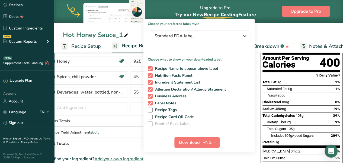
click at [159, 7] on div "Upgrade to Pro Try our New Recipe Costing .a-29{fill:none;stroke-linecap:round;…" at bounding box center [198, 11] width 288 height 23
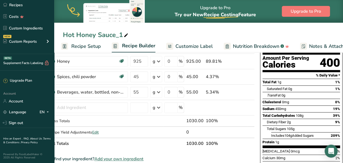
click at [123, 35] on span at bounding box center [126, 35] width 6 height 6
drag, startPoint x: 120, startPoint y: 33, endPoint x: 115, endPoint y: 33, distance: 4.6
click at [115, 33] on input "Hot Honey Sauce_1" at bounding box center [198, 35] width 271 height 10
click at [188, 34] on input "Hot Honey Sauce" at bounding box center [198, 35] width 271 height 10
click at [95, 33] on input "Hot Honey Sauce" at bounding box center [198, 35] width 271 height 10
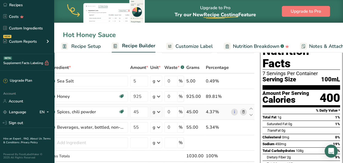
scroll to position [0, 0]
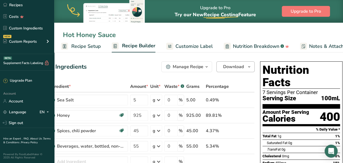
type input "Hot Honey Sauce"
click at [240, 69] on span "Download" at bounding box center [233, 67] width 21 height 6
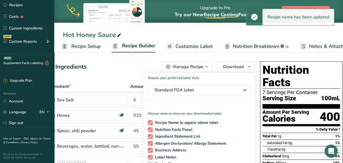
click at [196, 46] on span "Customize Label" at bounding box center [193, 46] width 37 height 7
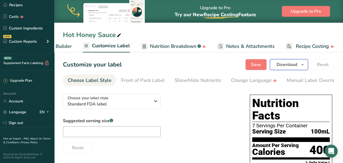
click at [299, 64] on button "Download" at bounding box center [288, 64] width 38 height 11
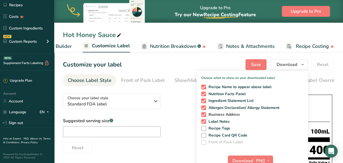
click at [204, 115] on span at bounding box center [203, 114] width 5 height 5
click at [204, 115] on input "Business Address" at bounding box center [203, 115] width 4 height 4
checkbox input "false"
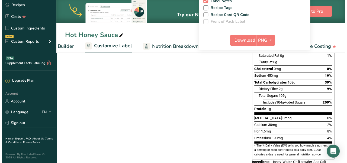
scroll to position [126, 0]
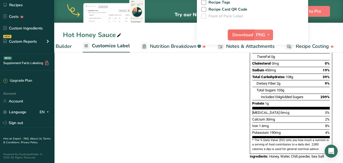
click at [254, 34] on button "Download" at bounding box center [240, 35] width 27 height 11
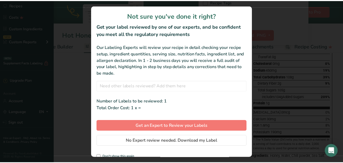
scroll to position [0, 80]
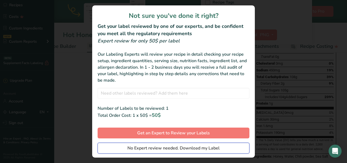
click at [199, 149] on span "No Expert review needed. Download my Label" at bounding box center [173, 148] width 92 height 6
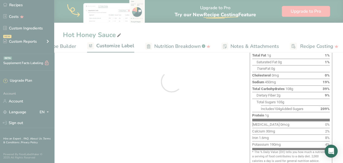
scroll to position [0, 0]
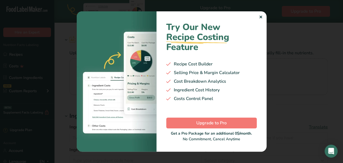
type input "Beverages, water, bottled, non-carbonated, [PERSON_NAME]"
type input "Water"
